Goal: Use online tool/utility: Utilize a website feature to perform a specific function

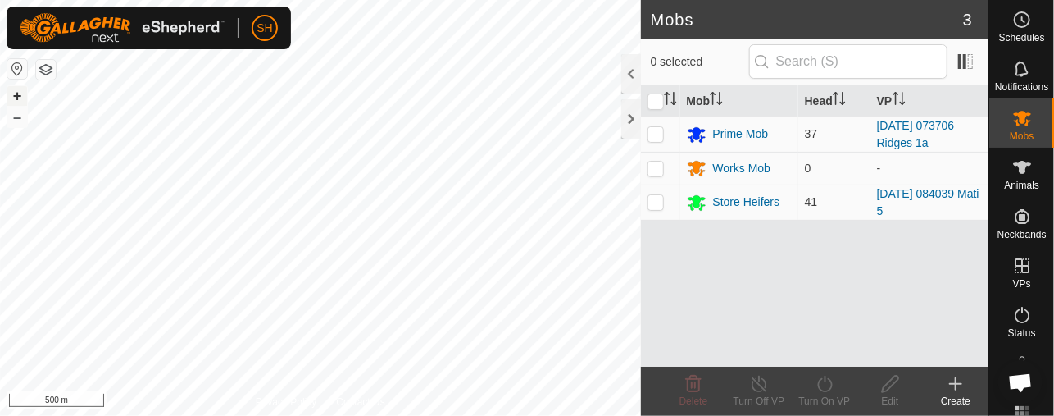
click at [20, 92] on button "+" at bounding box center [17, 96] width 20 height 20
click at [654, 136] on p-checkbox at bounding box center [656, 133] width 16 height 13
checkbox input "true"
click at [821, 389] on icon at bounding box center [824, 384] width 15 height 16
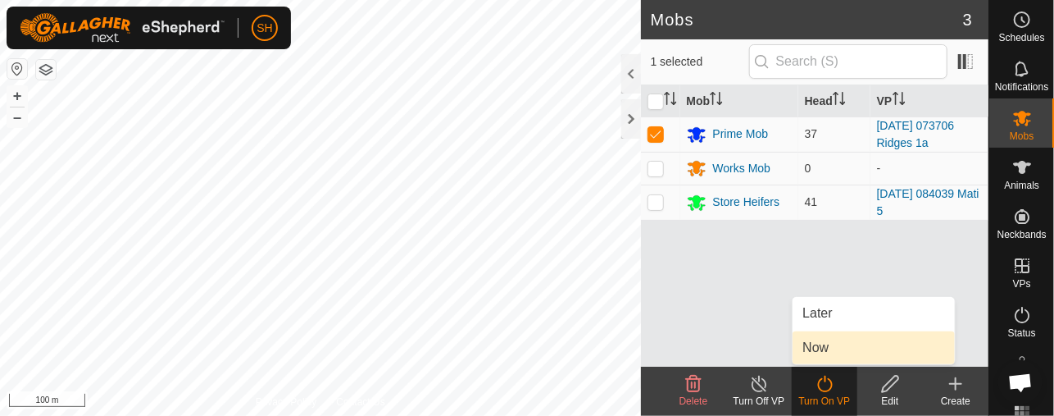
click at [836, 348] on link "Now" at bounding box center [874, 347] width 162 height 33
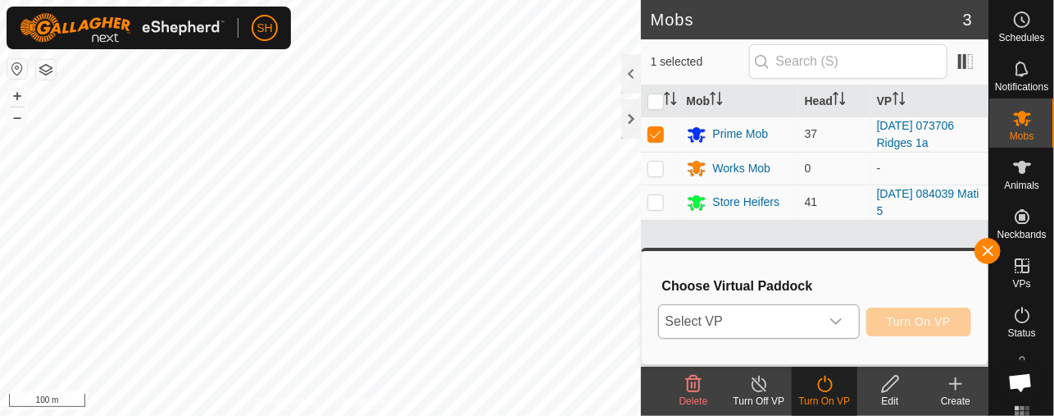
click at [843, 315] on icon "dropdown trigger" at bounding box center [836, 321] width 13 height 13
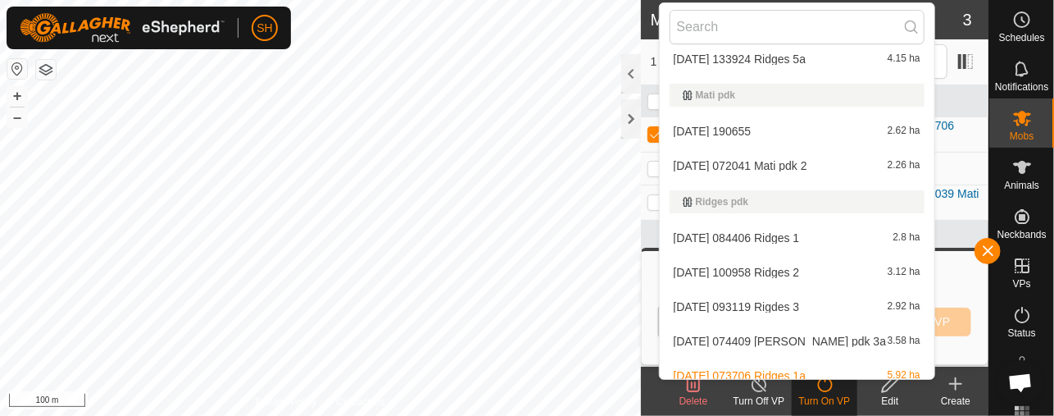
scroll to position [448, 0]
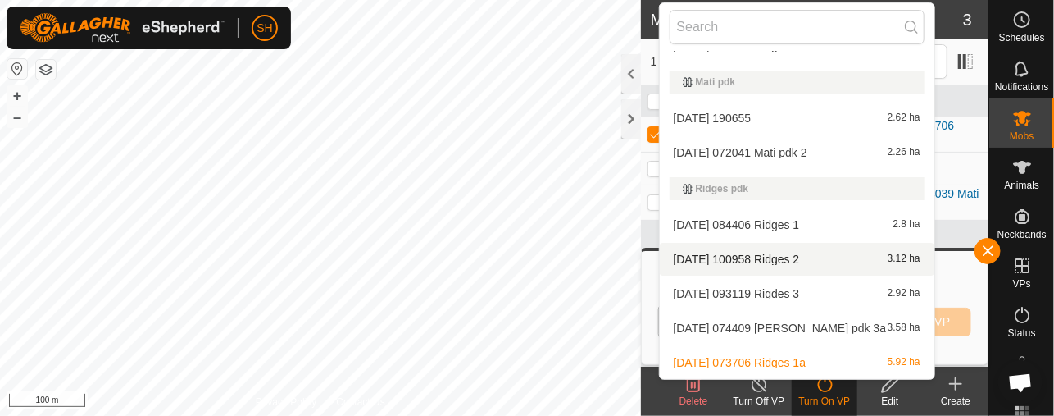
click at [776, 257] on li "[DATE] 100958 Ridges 2 3.12 ha" at bounding box center [797, 259] width 275 height 33
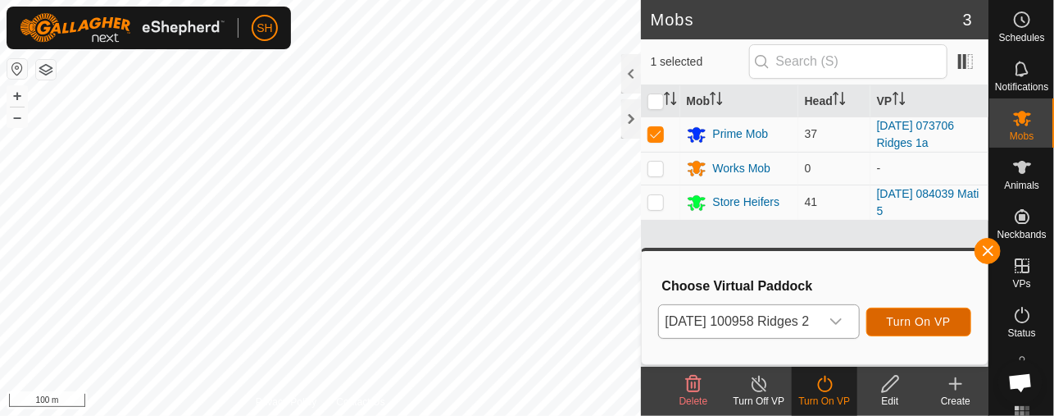
click at [928, 318] on span "Turn On VP" at bounding box center [919, 321] width 64 height 13
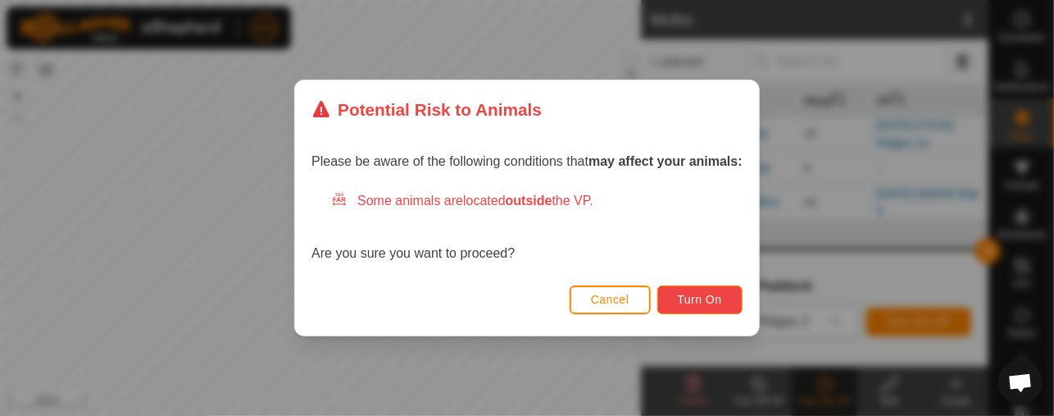
click at [700, 300] on span "Turn On" at bounding box center [700, 299] width 44 height 13
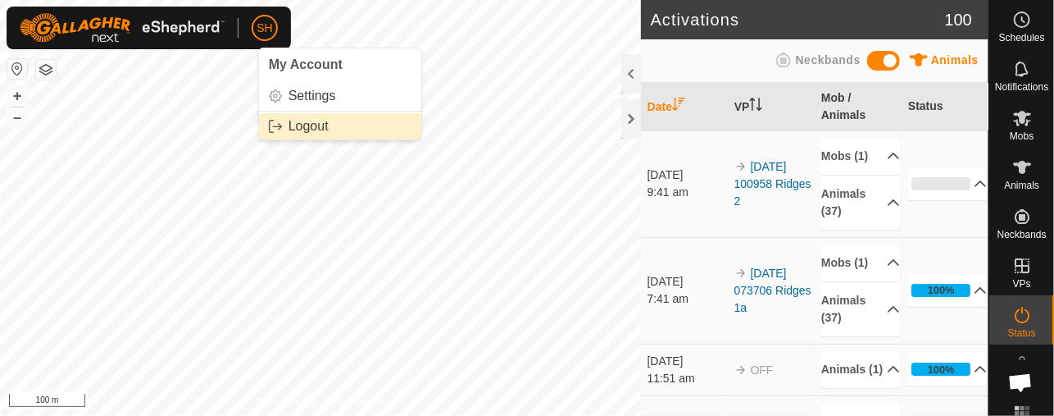
click at [298, 126] on link "Logout" at bounding box center [340, 126] width 162 height 26
